Goal: Navigation & Orientation: Find specific page/section

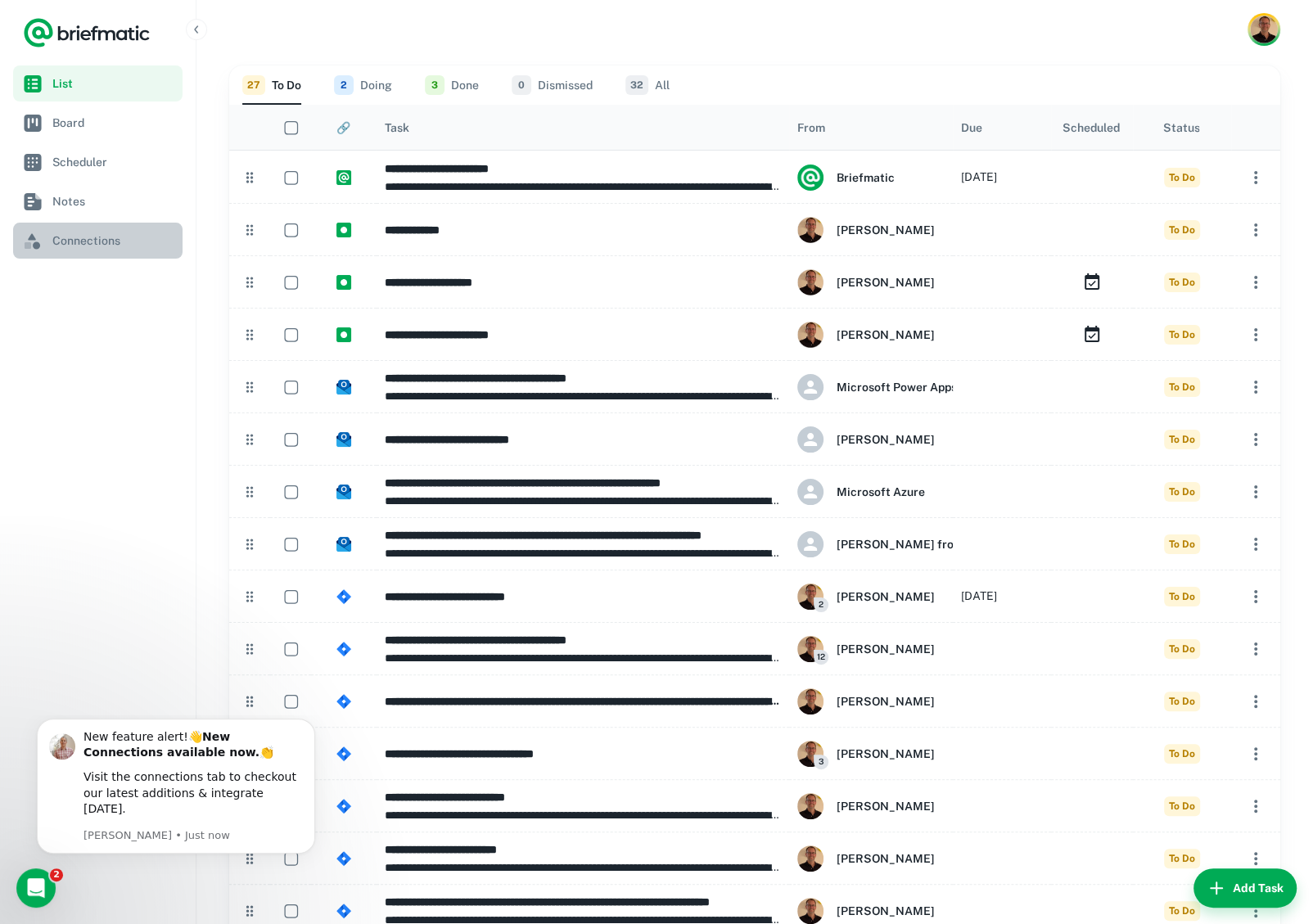
drag, startPoint x: 62, startPoint y: 242, endPoint x: 171, endPoint y: 253, distance: 109.6
click at [63, 242] on span "Connections" at bounding box center [114, 240] width 123 height 18
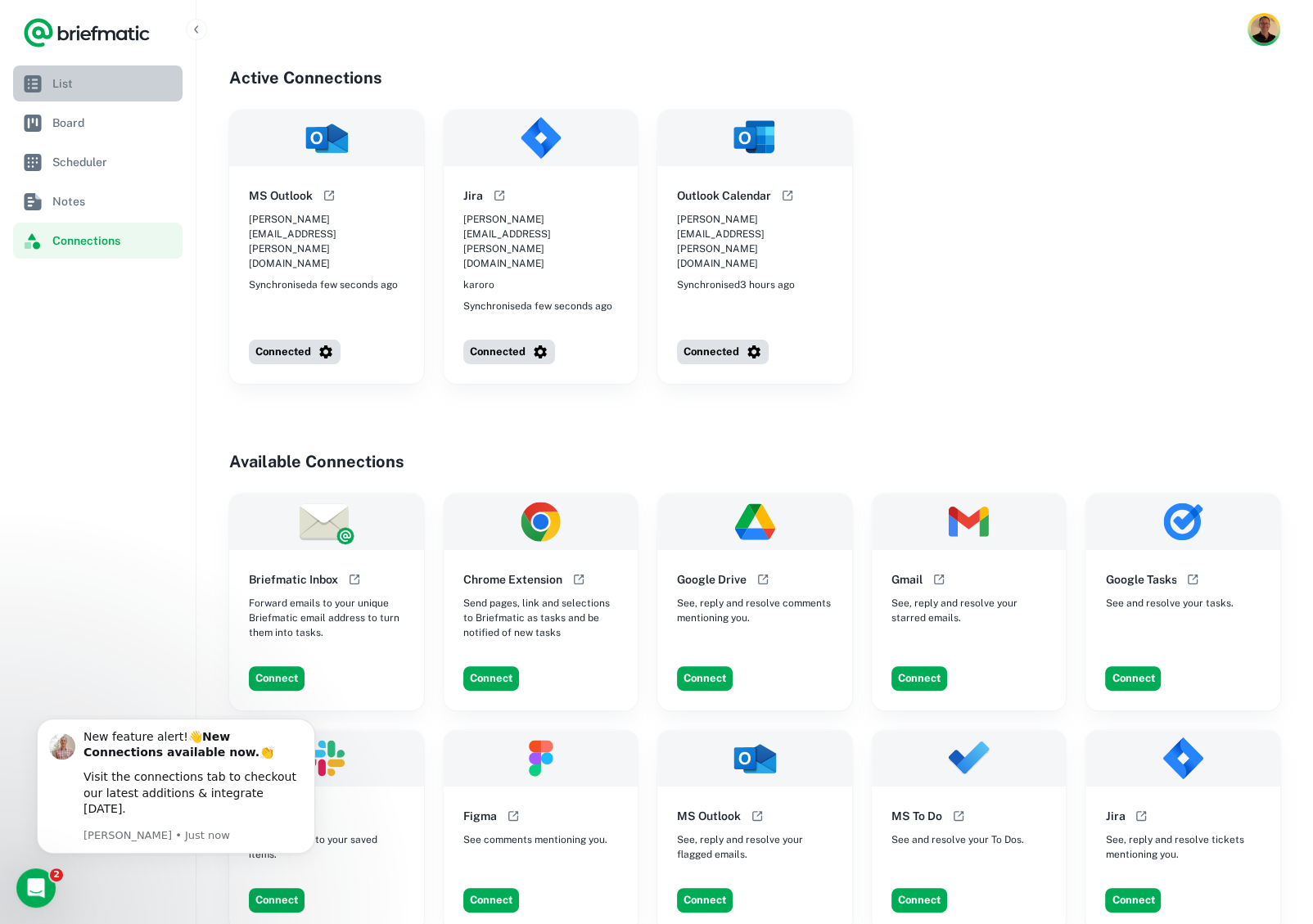
click at [72, 79] on span "List" at bounding box center [114, 84] width 123 height 18
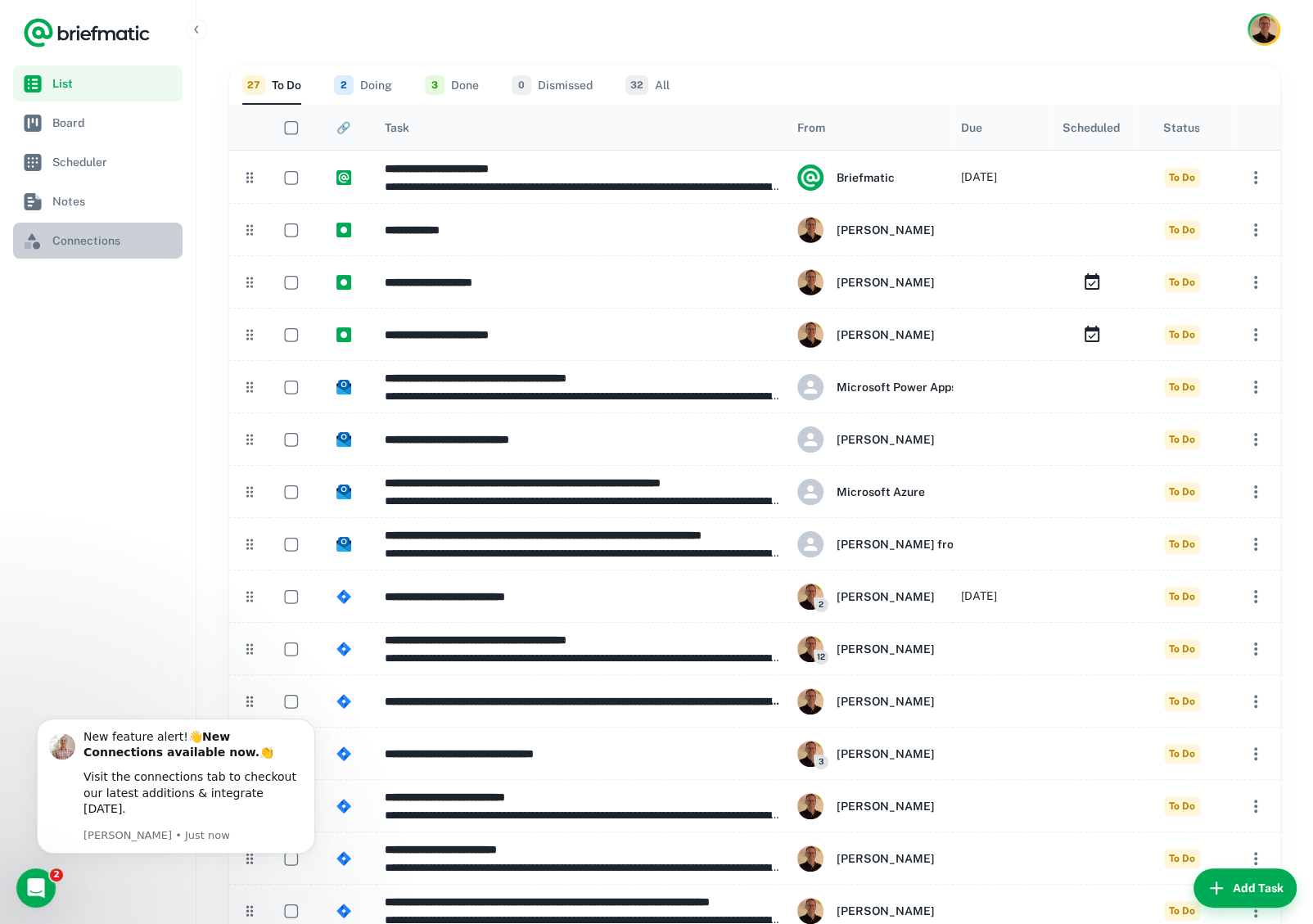
click at [92, 234] on span "Connections" at bounding box center [114, 240] width 123 height 18
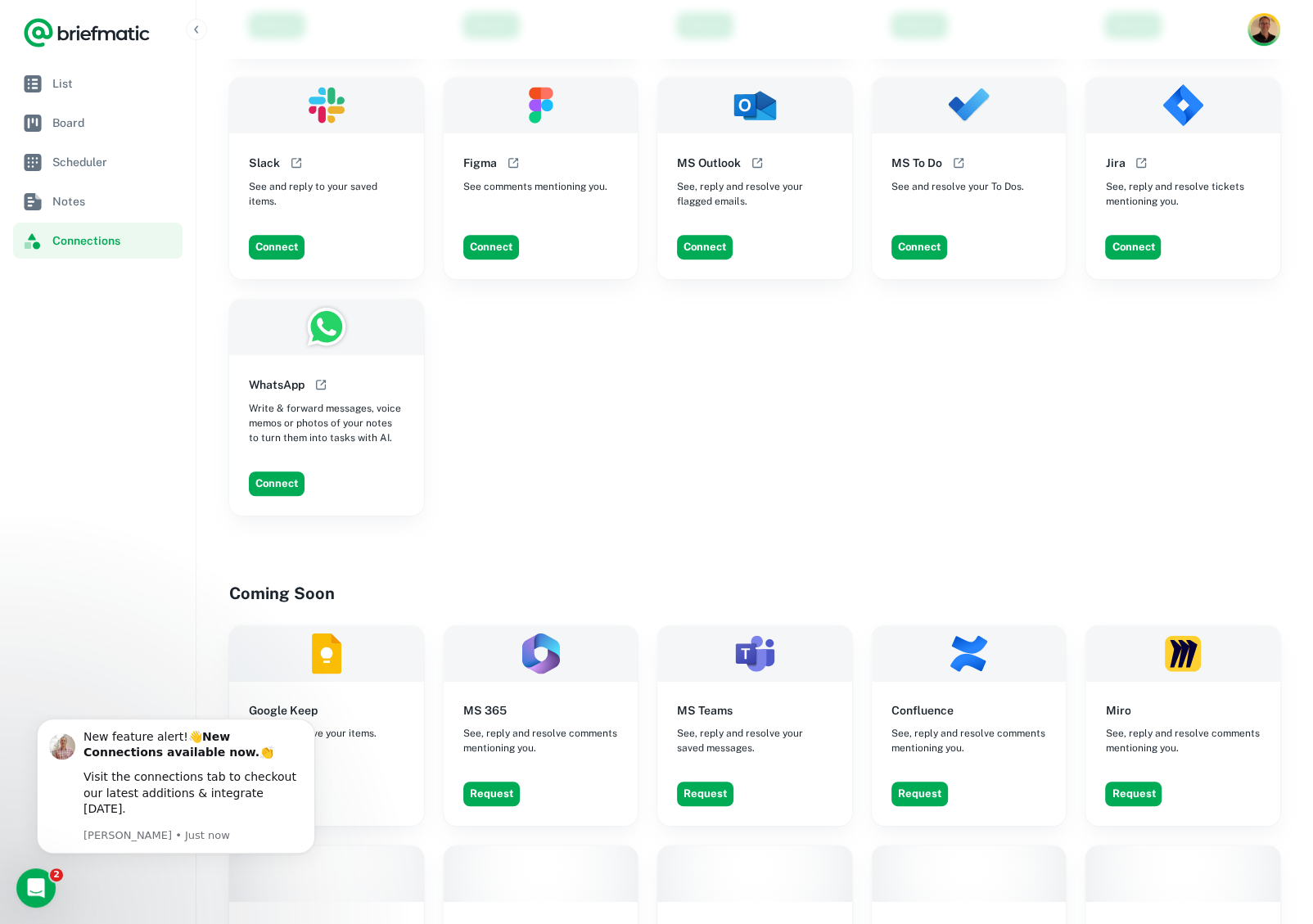
scroll to position [686, 0]
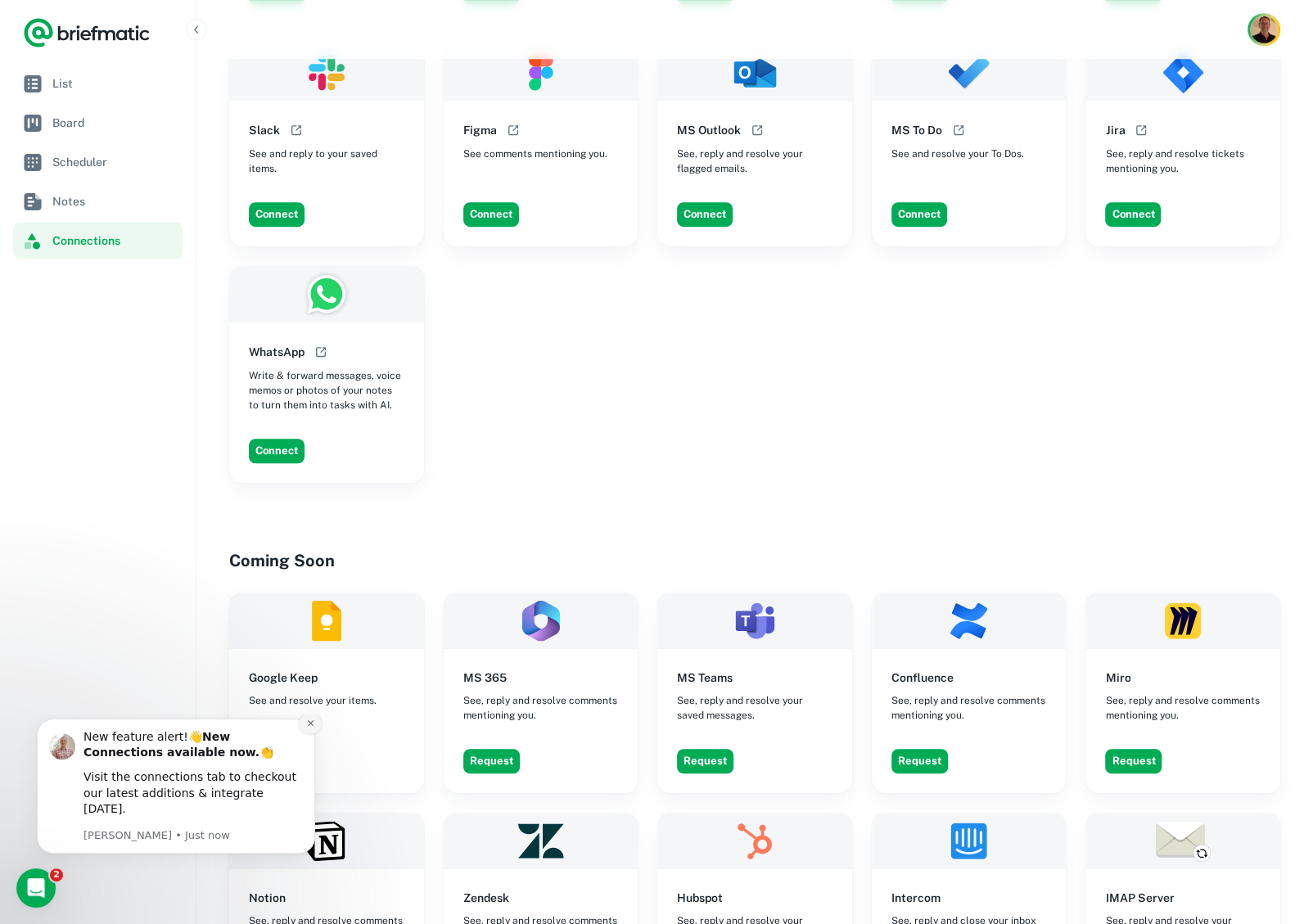
click at [314, 727] on icon "Dismiss notification" at bounding box center [310, 722] width 9 height 9
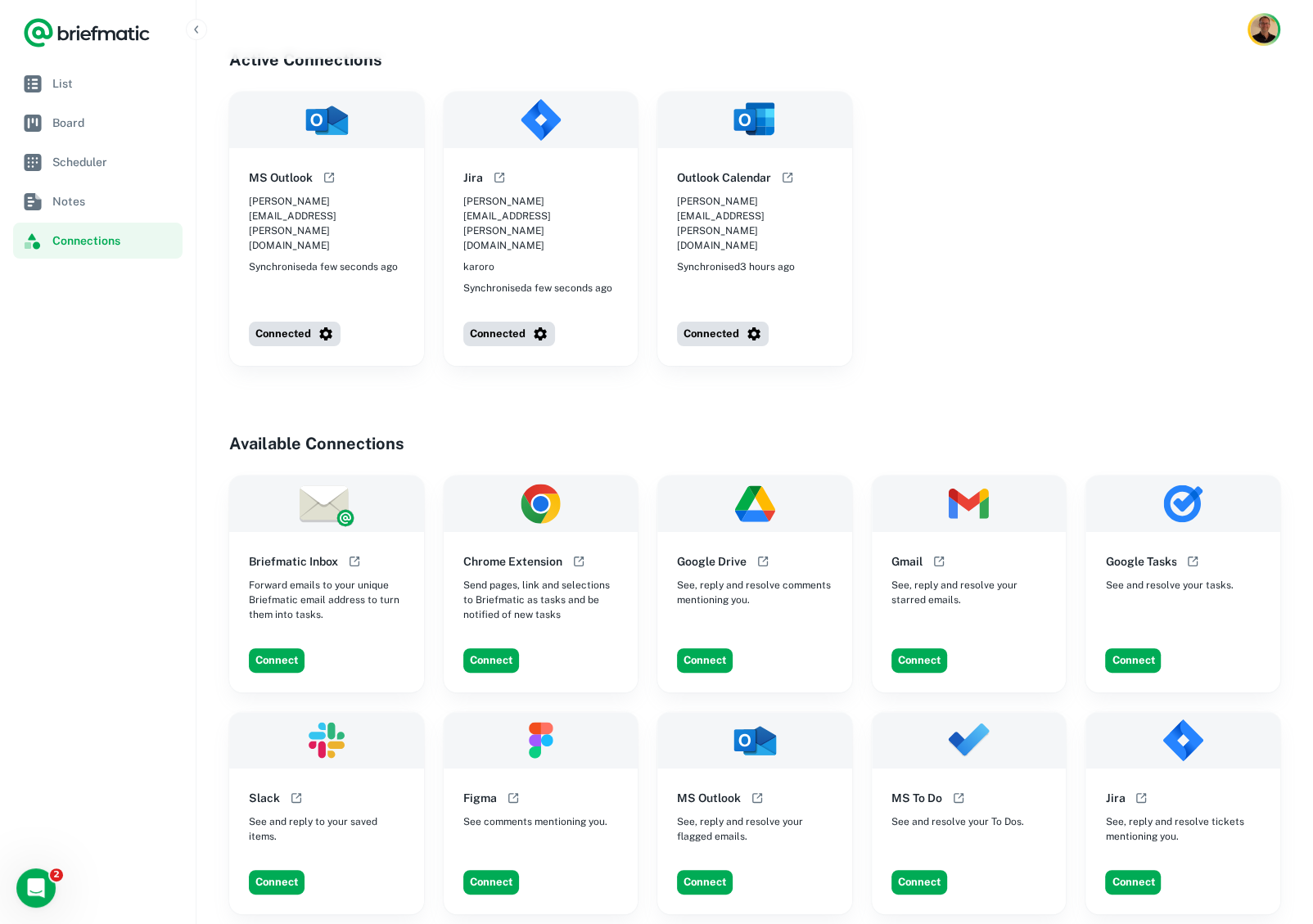
scroll to position [0, 0]
